Goal: Task Accomplishment & Management: Manage account settings

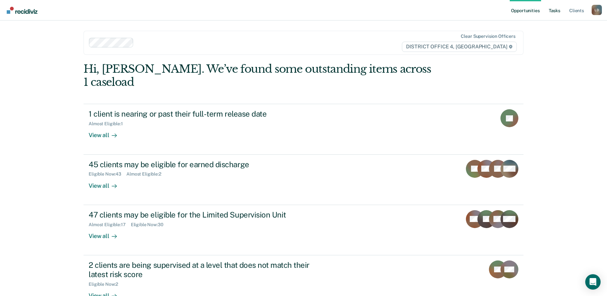
click at [553, 11] on link "Tasks" at bounding box center [554, 10] width 14 height 20
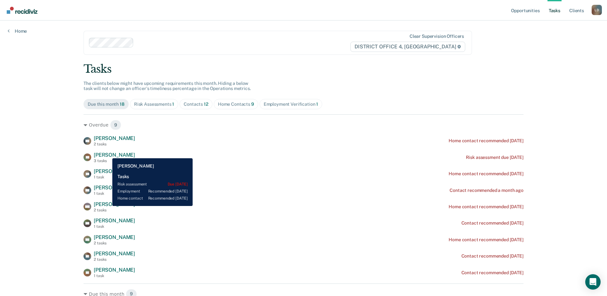
click at [107, 153] on span "[PERSON_NAME]" at bounding box center [114, 155] width 41 height 6
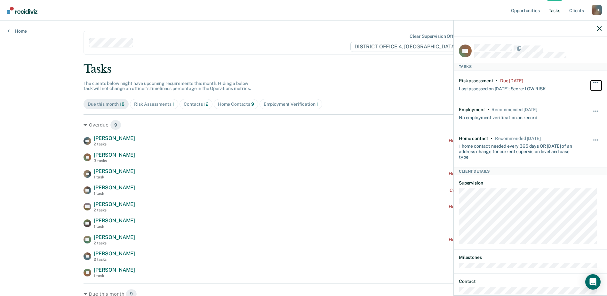
click at [597, 82] on span "button" at bounding box center [597, 82] width 1 height 1
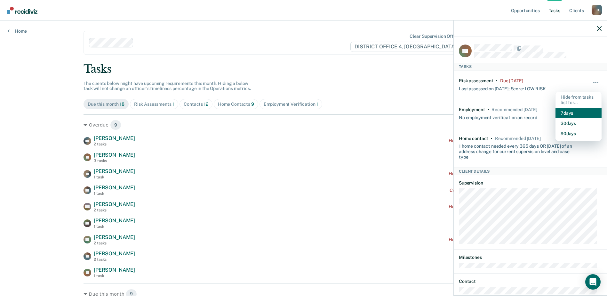
click at [570, 112] on button "7 days" at bounding box center [578, 113] width 46 height 10
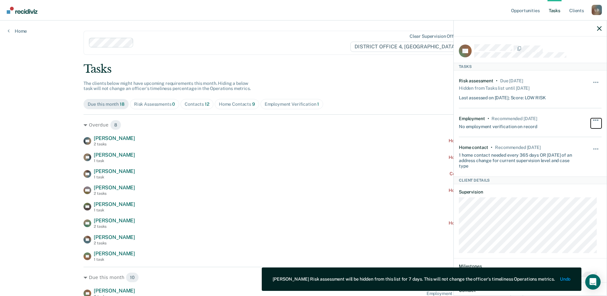
click at [595, 119] on span "button" at bounding box center [595, 119] width 1 height 1
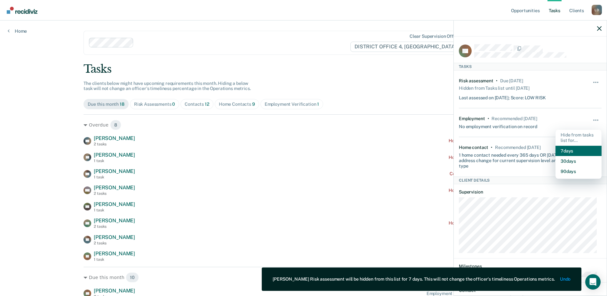
click at [571, 149] on button "7 days" at bounding box center [578, 151] width 46 height 10
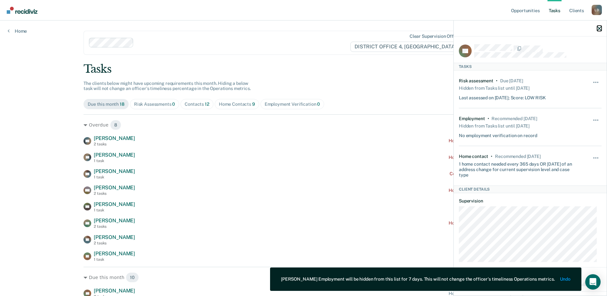
click at [600, 29] on icon "button" at bounding box center [599, 28] width 4 height 4
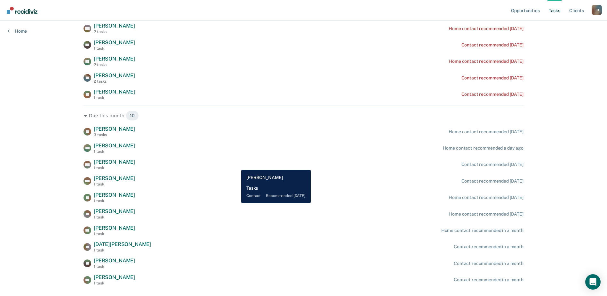
scroll to position [177, 0]
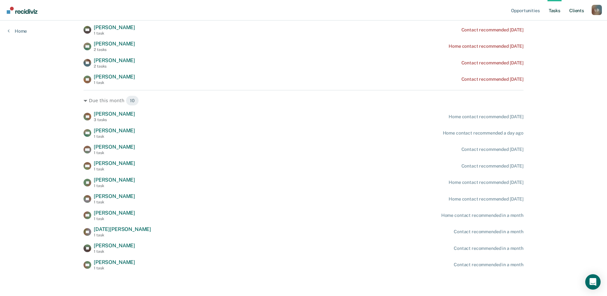
click at [577, 9] on link "Client s" at bounding box center [576, 10] width 17 height 20
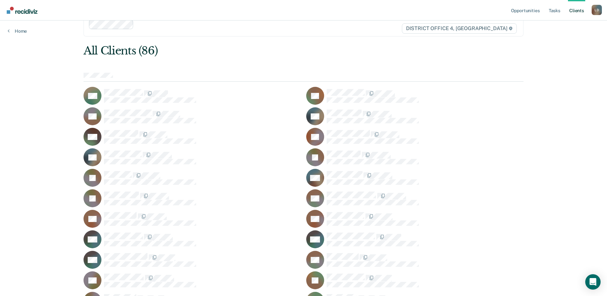
scroll to position [8, 0]
